Goal: Check status

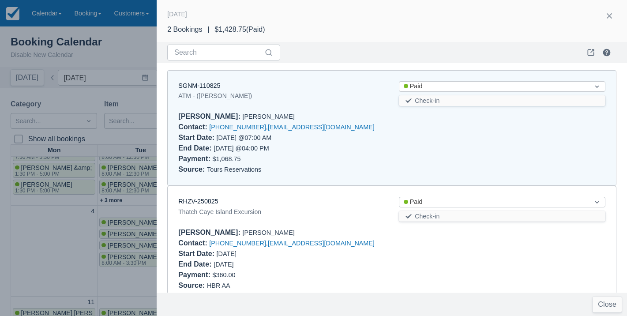
scroll to position [7, 0]
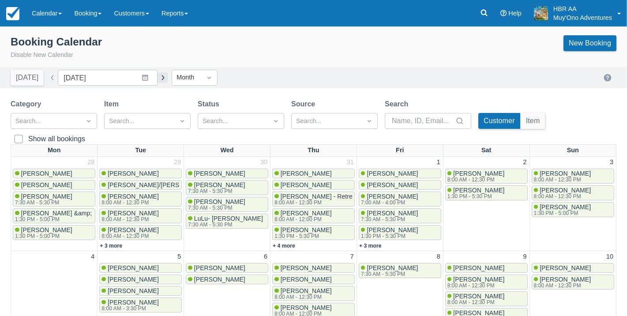
click at [158, 75] on button "button" at bounding box center [163, 77] width 11 height 11
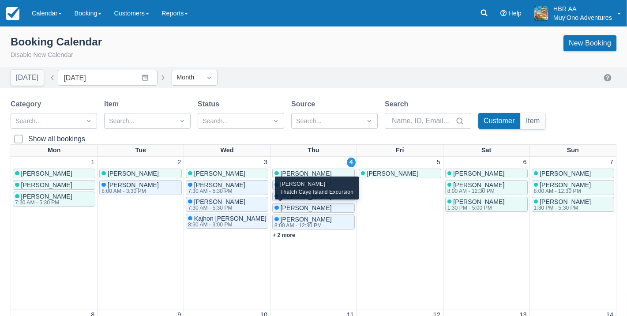
click at [323, 210] on span "[PERSON_NAME]" at bounding box center [306, 207] width 51 height 7
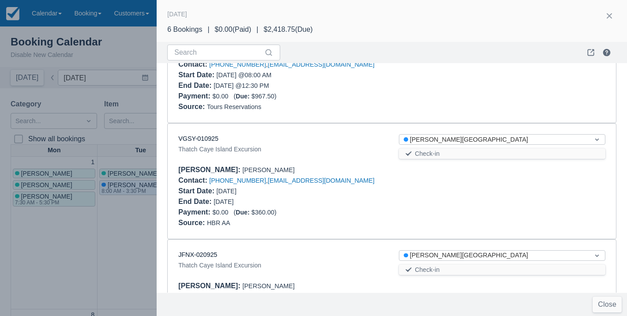
scroll to position [296, 0]
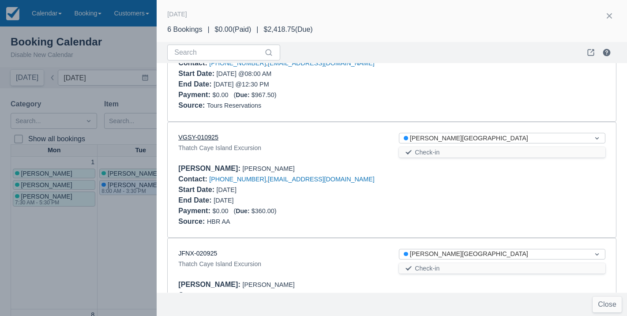
click at [204, 136] on link "VGSY-010925" at bounding box center [198, 137] width 40 height 7
click at [605, 13] on button "button" at bounding box center [610, 16] width 14 height 14
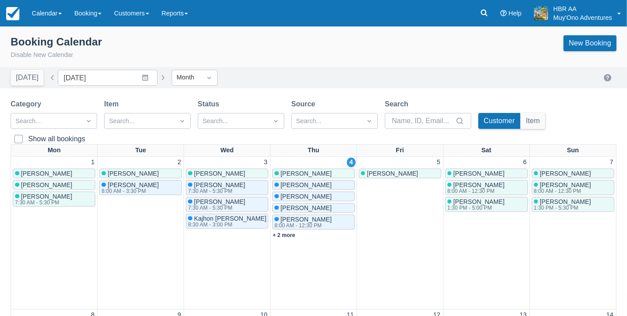
scroll to position [0, 0]
click at [158, 74] on button "button" at bounding box center [163, 77] width 11 height 11
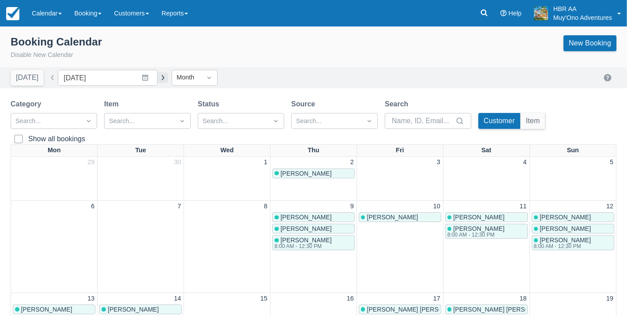
click at [158, 77] on button "button" at bounding box center [163, 77] width 11 height 11
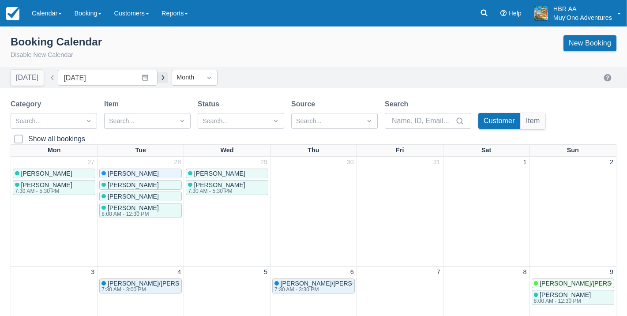
click at [158, 75] on button "button" at bounding box center [163, 77] width 11 height 11
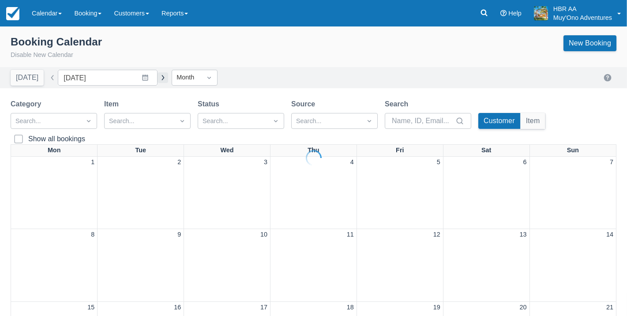
click at [149, 75] on div at bounding box center [313, 158] width 627 height 316
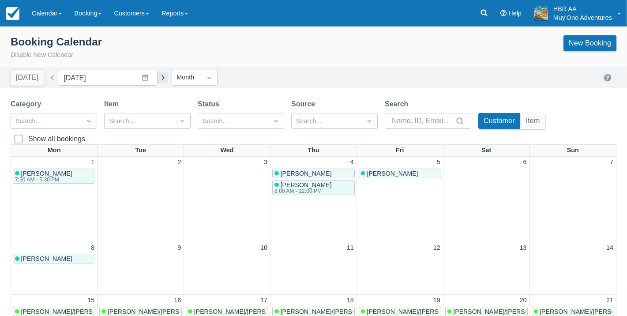
click at [158, 75] on button "button" at bounding box center [163, 77] width 11 height 11
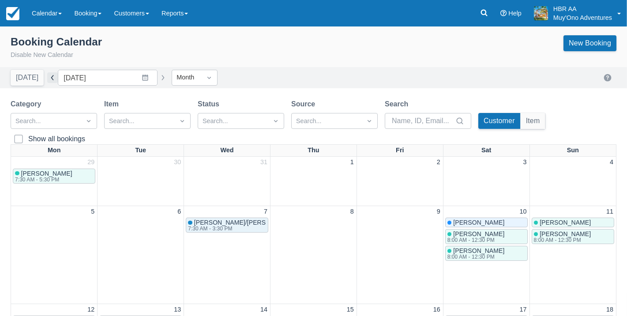
click at [53, 78] on button "button" at bounding box center [52, 77] width 11 height 11
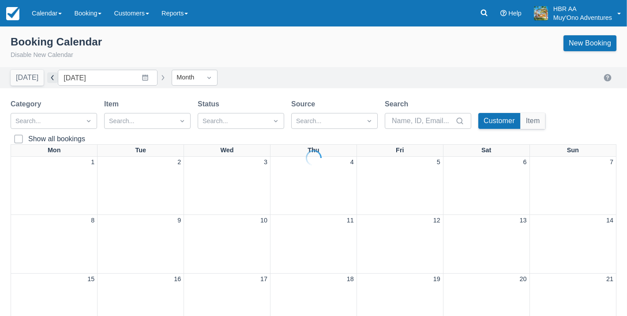
click at [53, 78] on div at bounding box center [313, 158] width 627 height 316
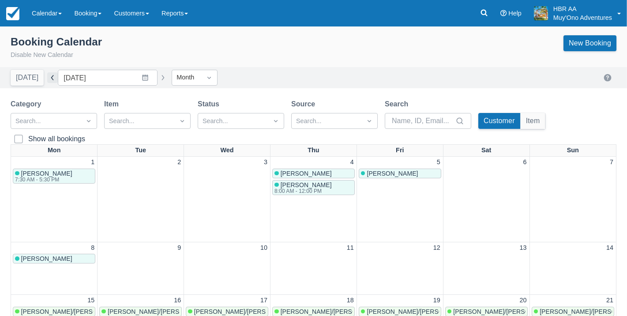
click at [53, 78] on button "button" at bounding box center [52, 77] width 11 height 11
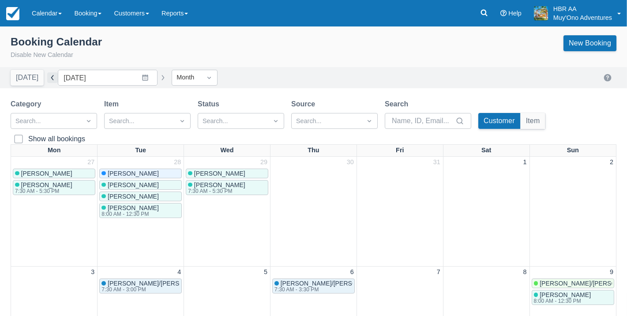
click at [53, 78] on button "button" at bounding box center [52, 77] width 11 height 11
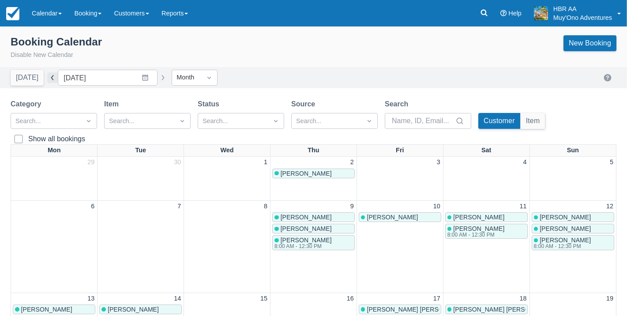
click at [53, 78] on button "button" at bounding box center [52, 77] width 11 height 11
type input "[DATE]"
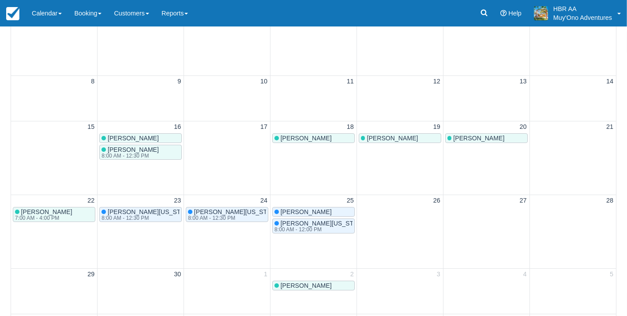
scroll to position [233, 0]
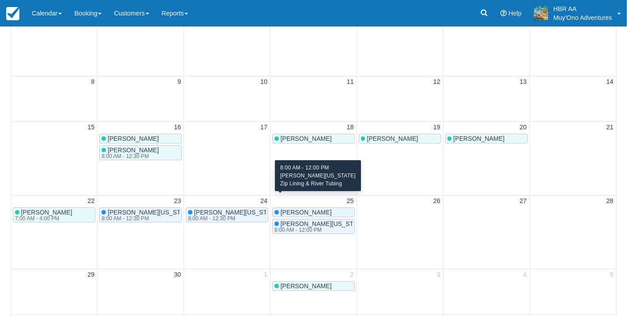
click at [292, 227] on div "8:00 AM - 12:00 PM" at bounding box center [320, 229] width 90 height 5
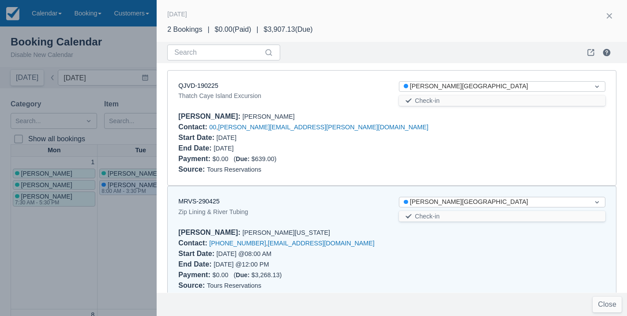
scroll to position [15, 0]
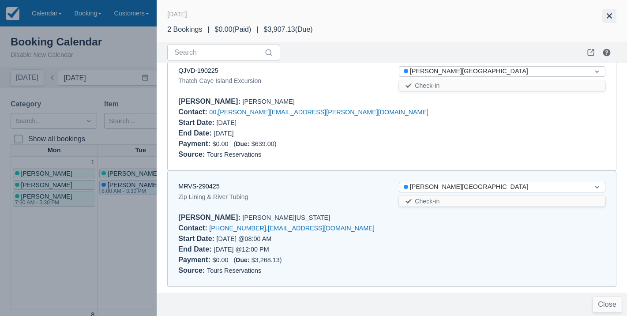
click at [606, 14] on button "button" at bounding box center [610, 16] width 14 height 14
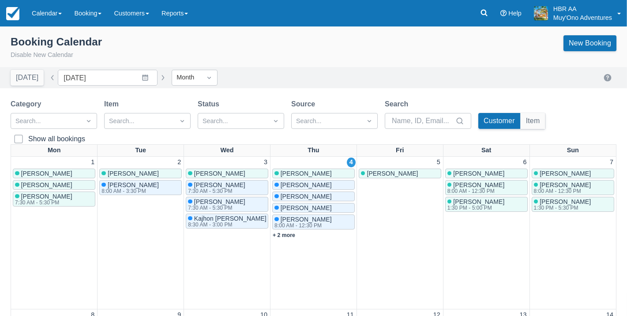
scroll to position [0, 0]
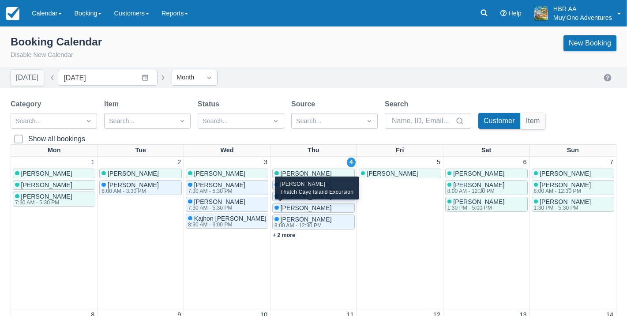
click at [327, 208] on span "[PERSON_NAME]" at bounding box center [306, 207] width 51 height 7
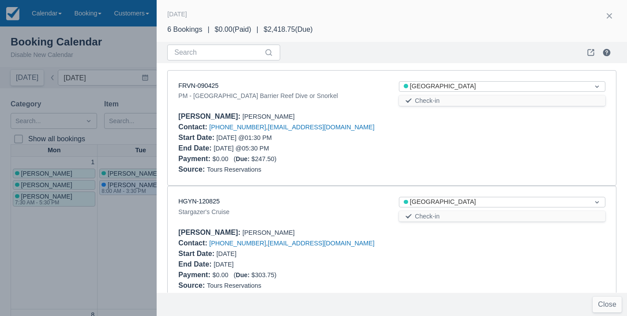
scroll to position [478, 0]
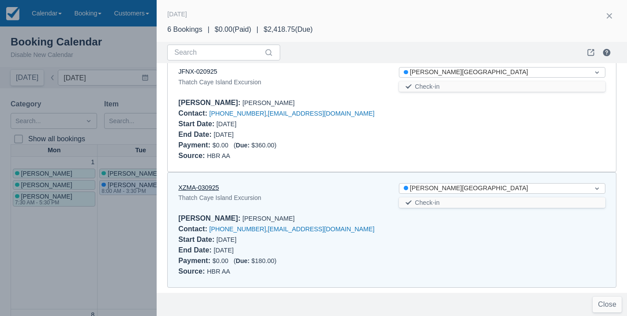
click at [211, 184] on link "XZMA-030925" at bounding box center [198, 187] width 41 height 7
click at [614, 13] on button "button" at bounding box center [610, 16] width 14 height 14
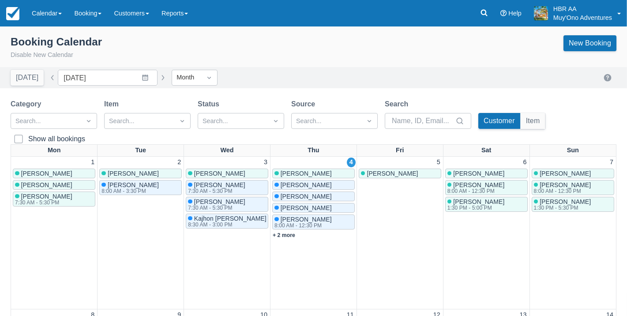
scroll to position [0, 0]
